Goal: Information Seeking & Learning: Understand process/instructions

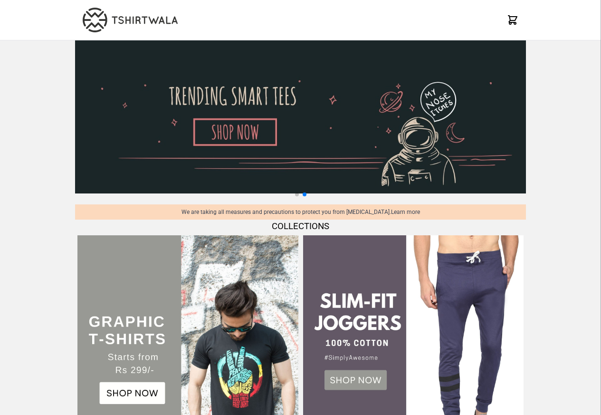
click at [95, 370] on img at bounding box center [187, 345] width 221 height 221
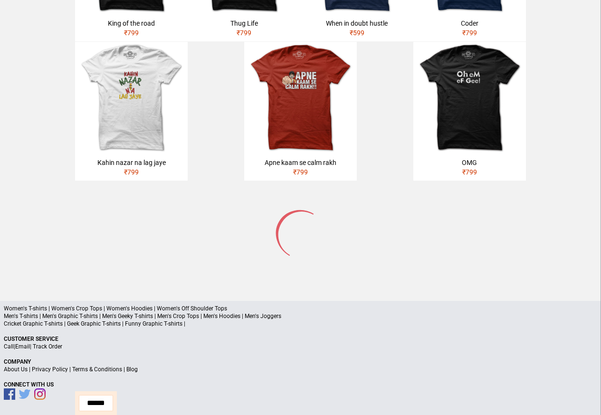
scroll to position [453, 0]
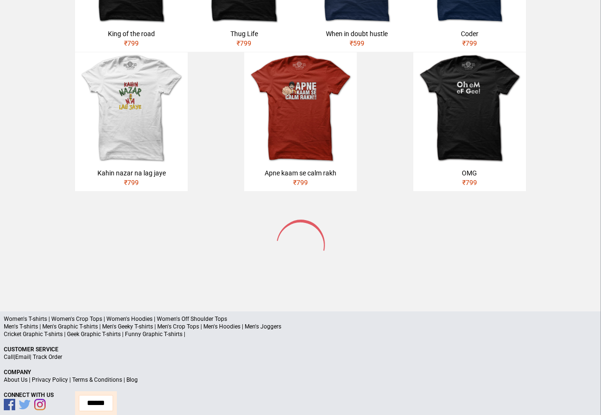
click at [90, 376] on link "Terms & Conditions" at bounding box center [97, 379] width 50 height 7
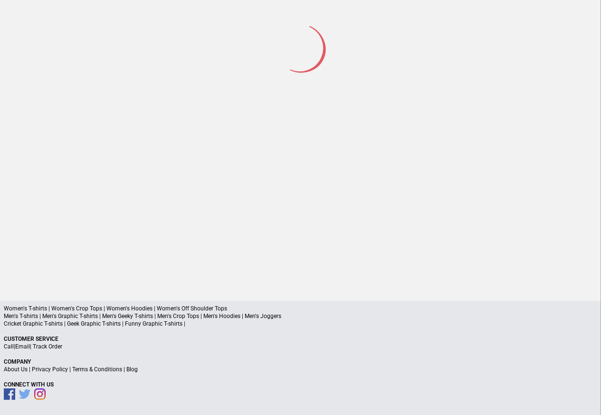
scroll to position [44, 0]
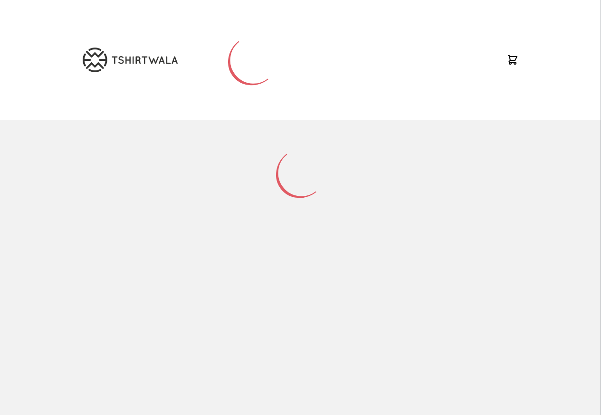
click at [106, 59] on img at bounding box center [130, 60] width 95 height 25
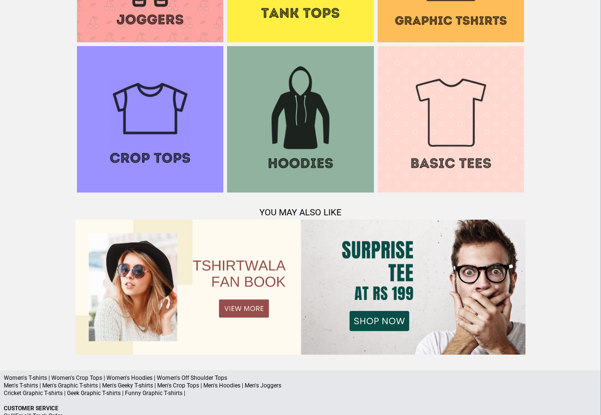
scroll to position [917, 0]
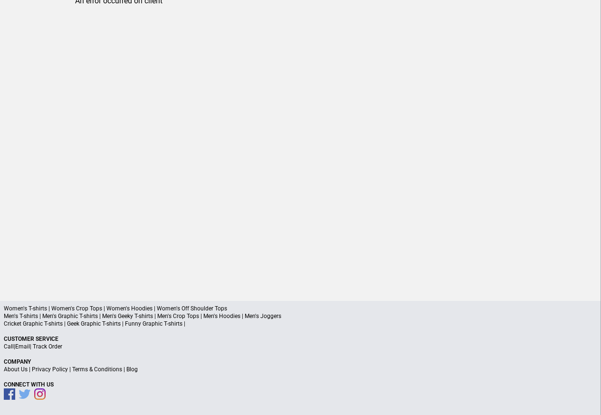
scroll to position [45, 0]
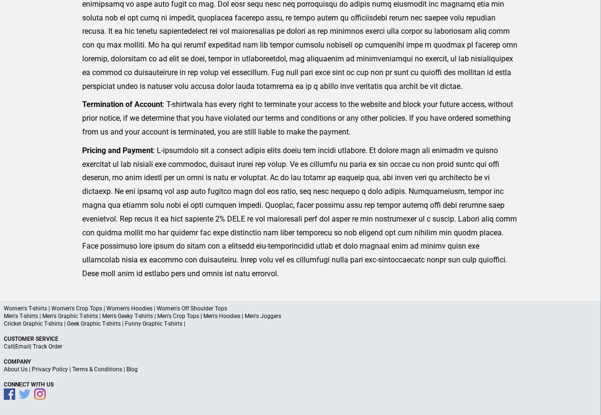
scroll to position [233, 0]
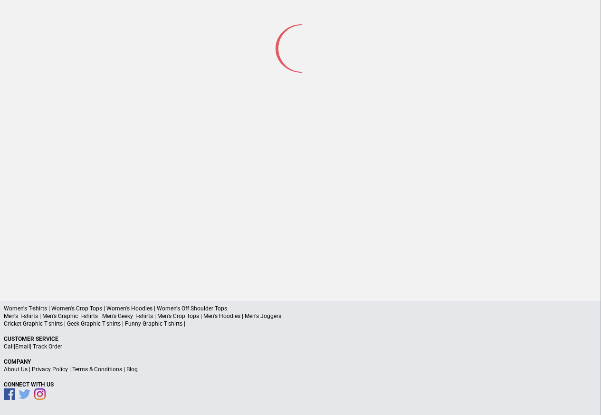
scroll to position [44, 0]
